Goal: Task Accomplishment & Management: Manage account settings

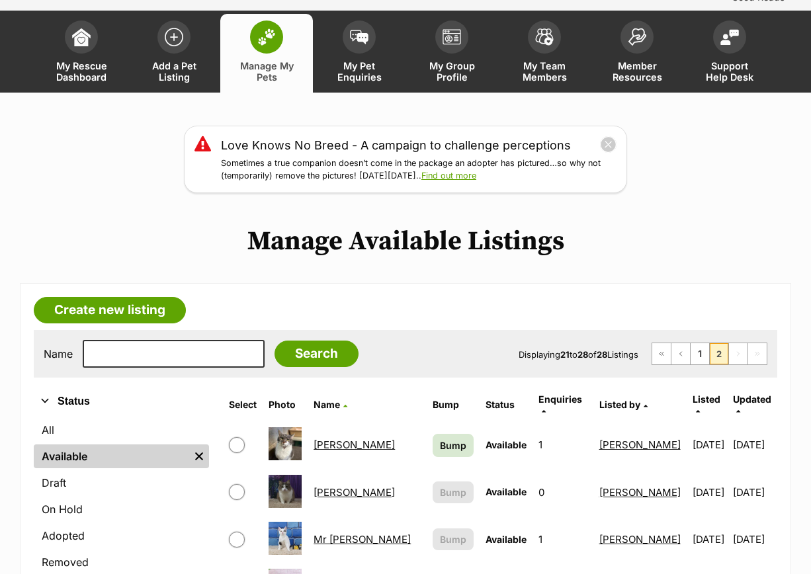
scroll to position [83, 0]
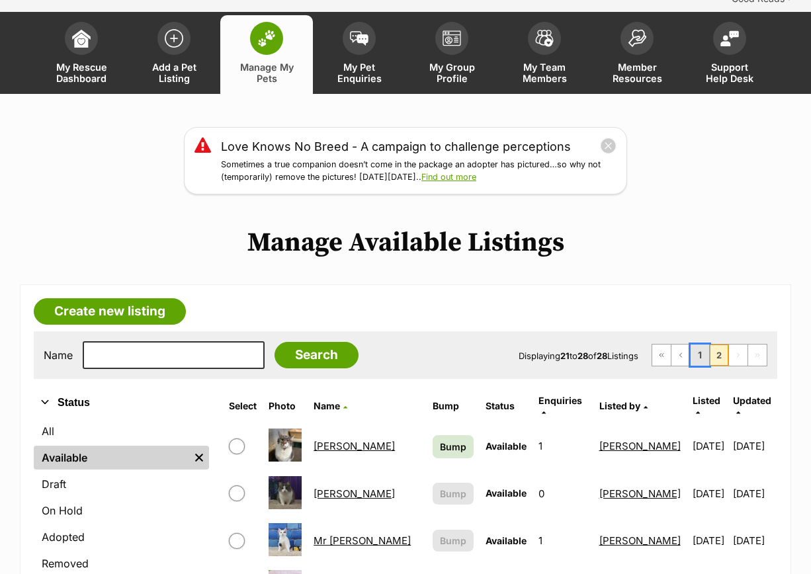
click at [695, 345] on link "1" at bounding box center [699, 355] width 19 height 21
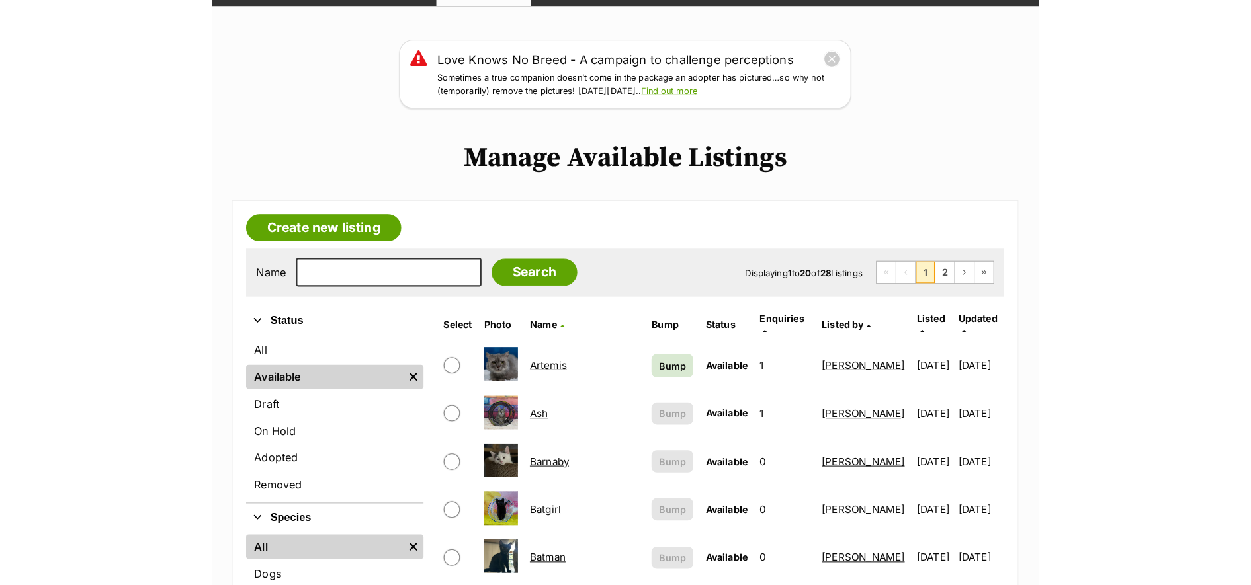
scroll to position [248, 0]
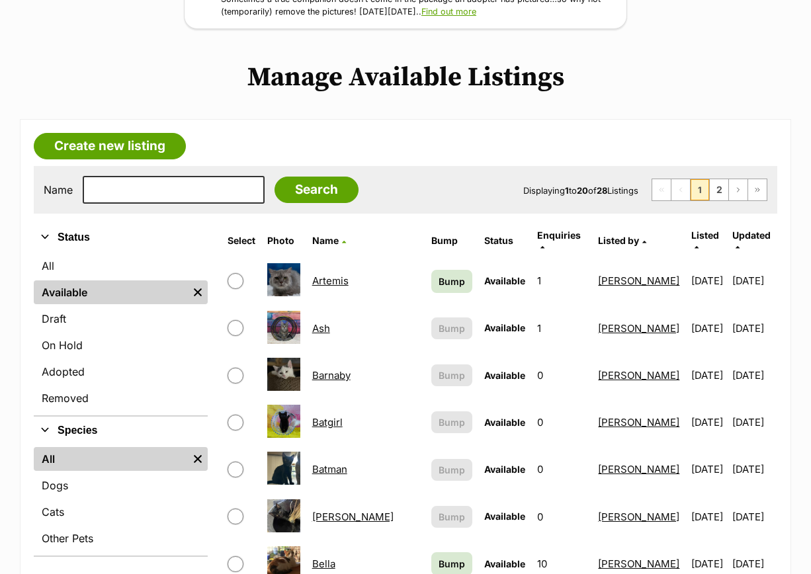
click at [341, 399] on td "Batgirl" at bounding box center [366, 422] width 118 height 46
click at [343, 416] on link "Batgirl" at bounding box center [327, 422] width 30 height 13
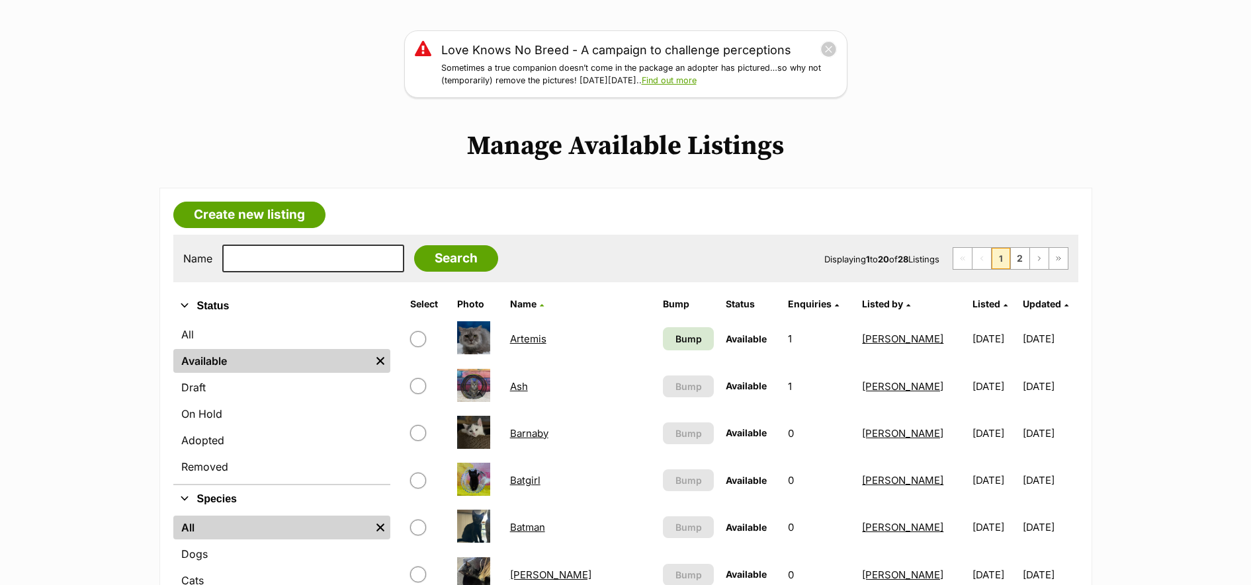
scroll to position [0, 0]
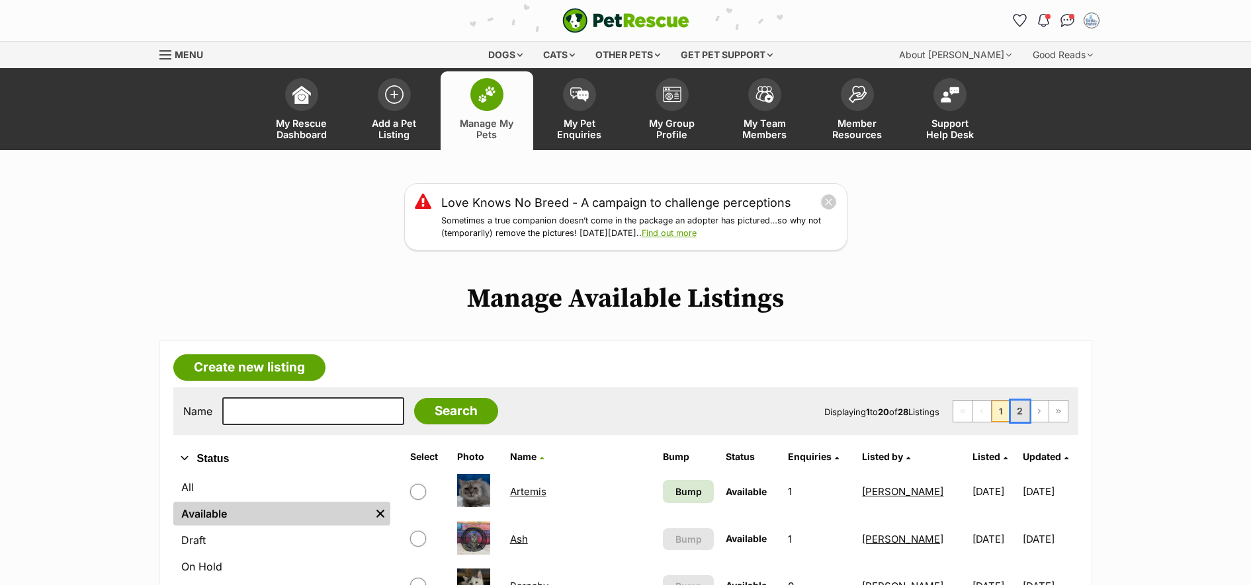
click at [810, 410] on link "2" at bounding box center [1019, 411] width 19 height 21
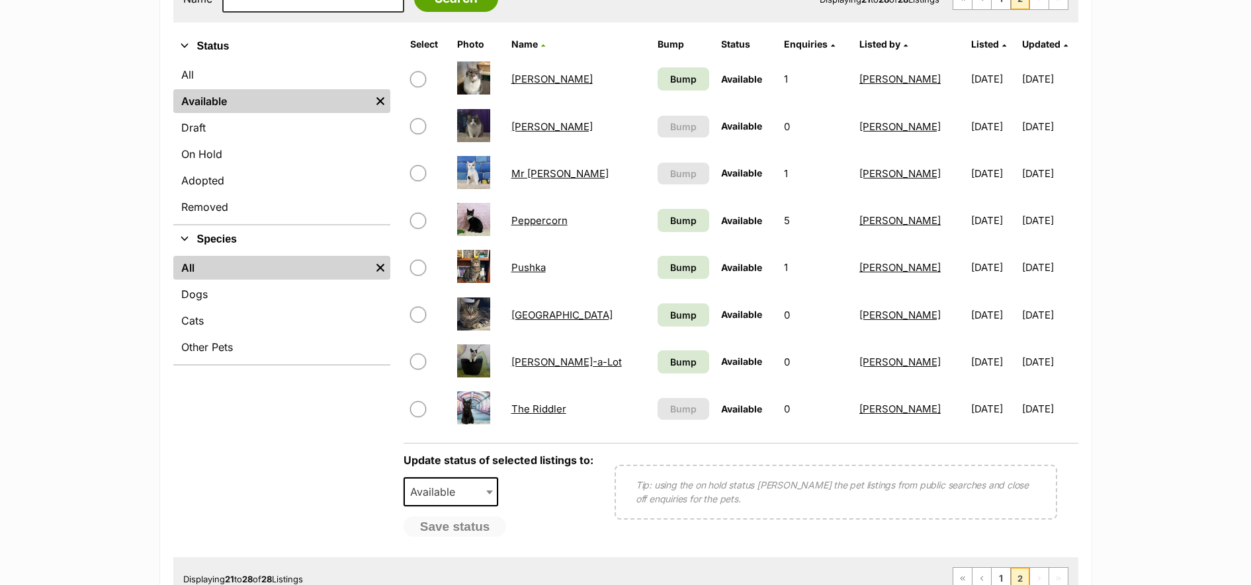
scroll to position [496, 0]
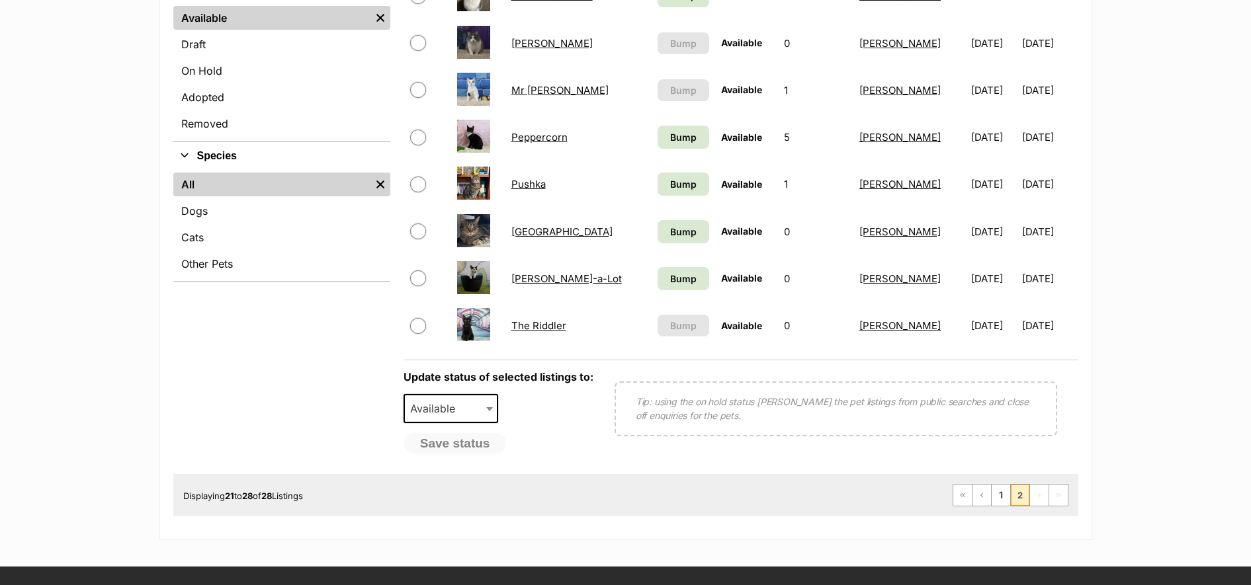
click at [534, 321] on link "The Riddler" at bounding box center [538, 325] width 55 height 13
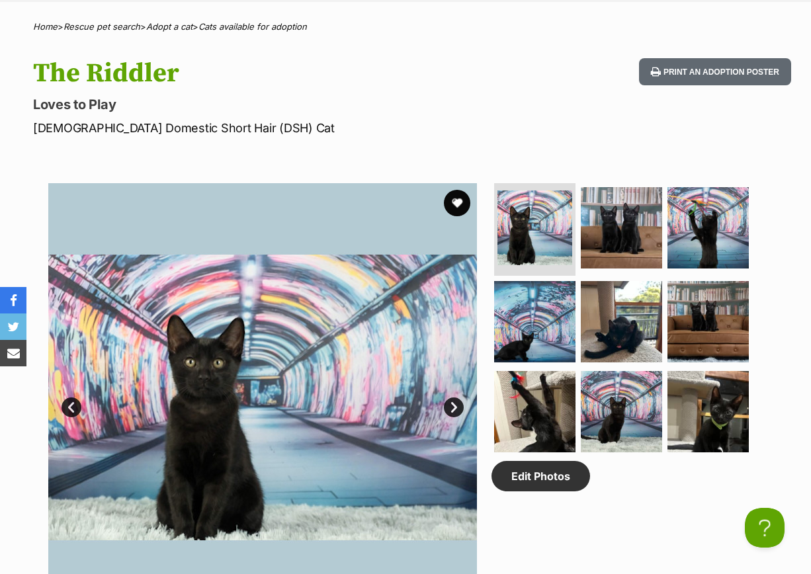
scroll to position [661, 0]
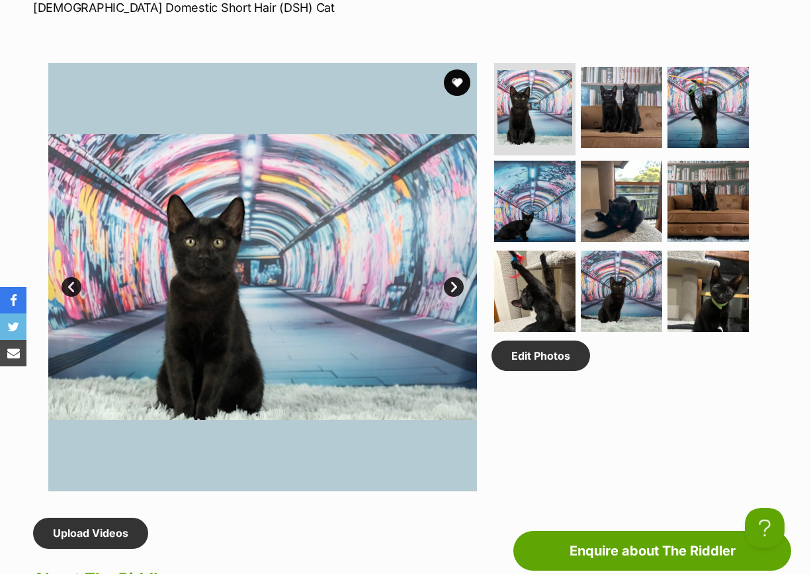
click at [455, 277] on link "Next" at bounding box center [454, 287] width 20 height 20
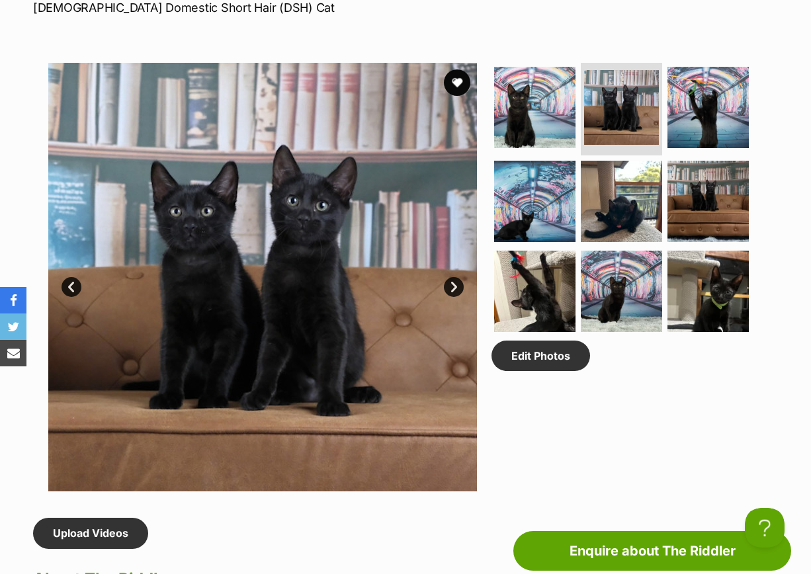
click at [455, 277] on link "Next" at bounding box center [454, 287] width 20 height 20
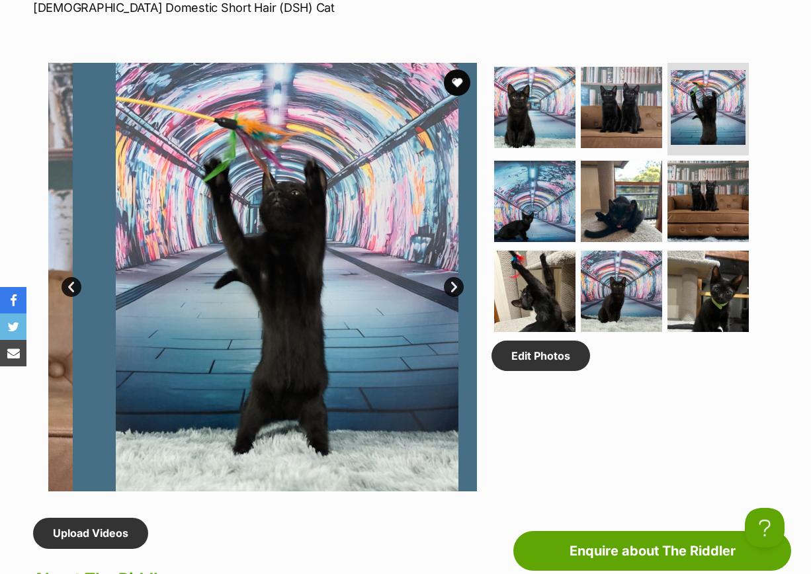
scroll to position [0, 0]
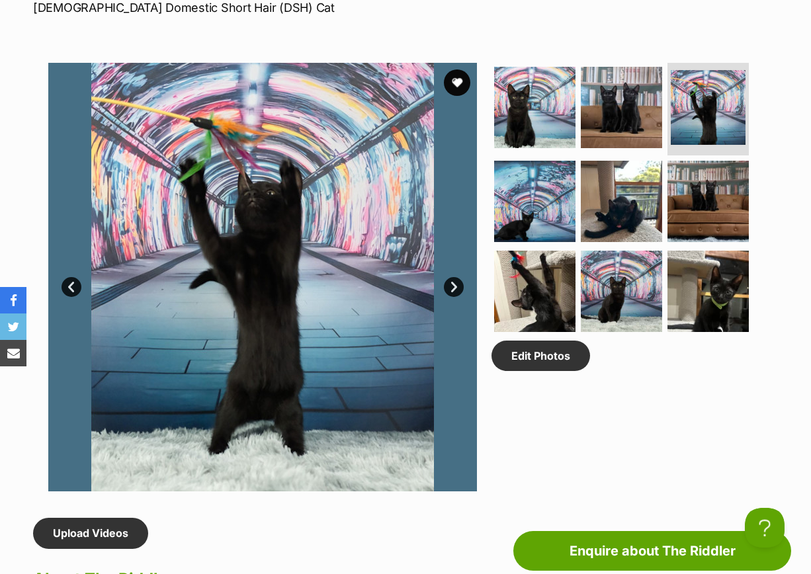
click at [455, 277] on link "Next" at bounding box center [454, 287] width 20 height 20
